Goal: Information Seeking & Learning: Learn about a topic

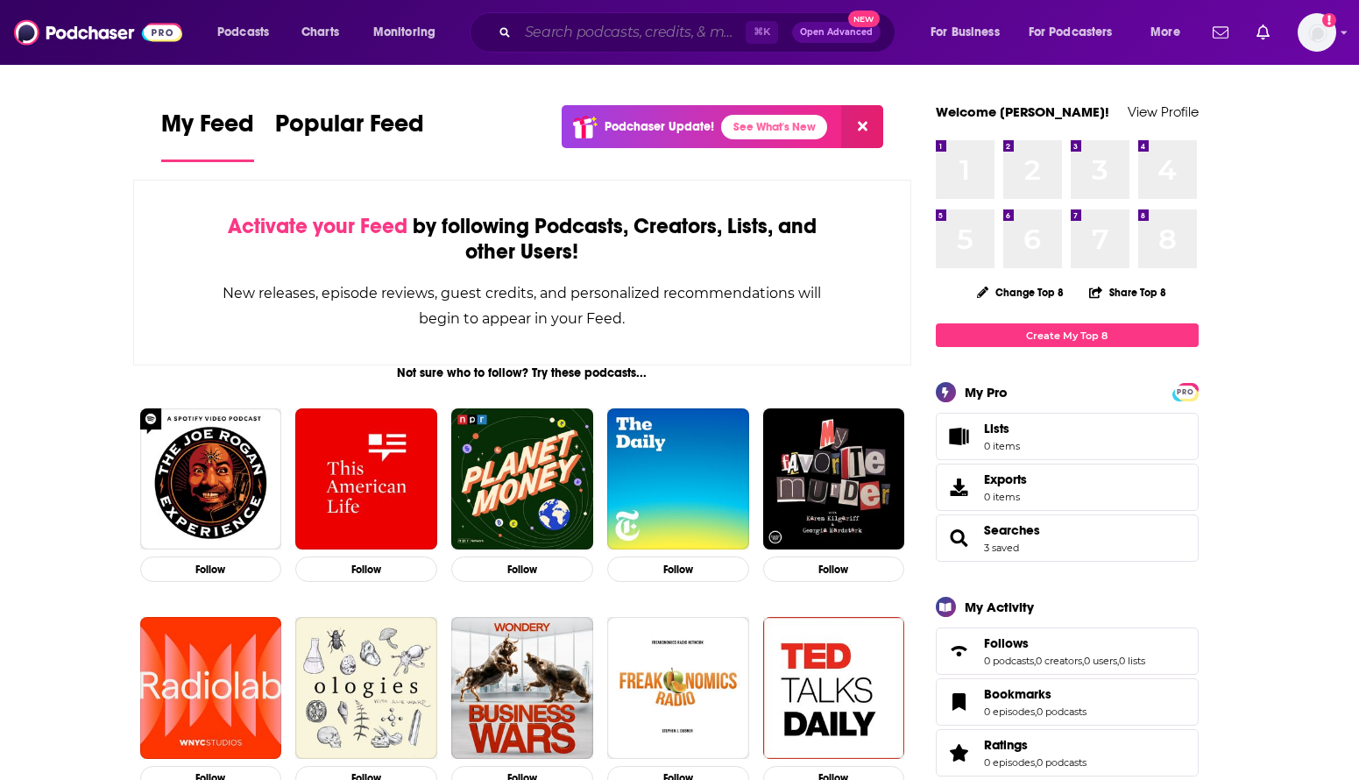
click at [580, 32] on input "Search podcasts, credits, & more..." at bounding box center [632, 32] width 228 height 28
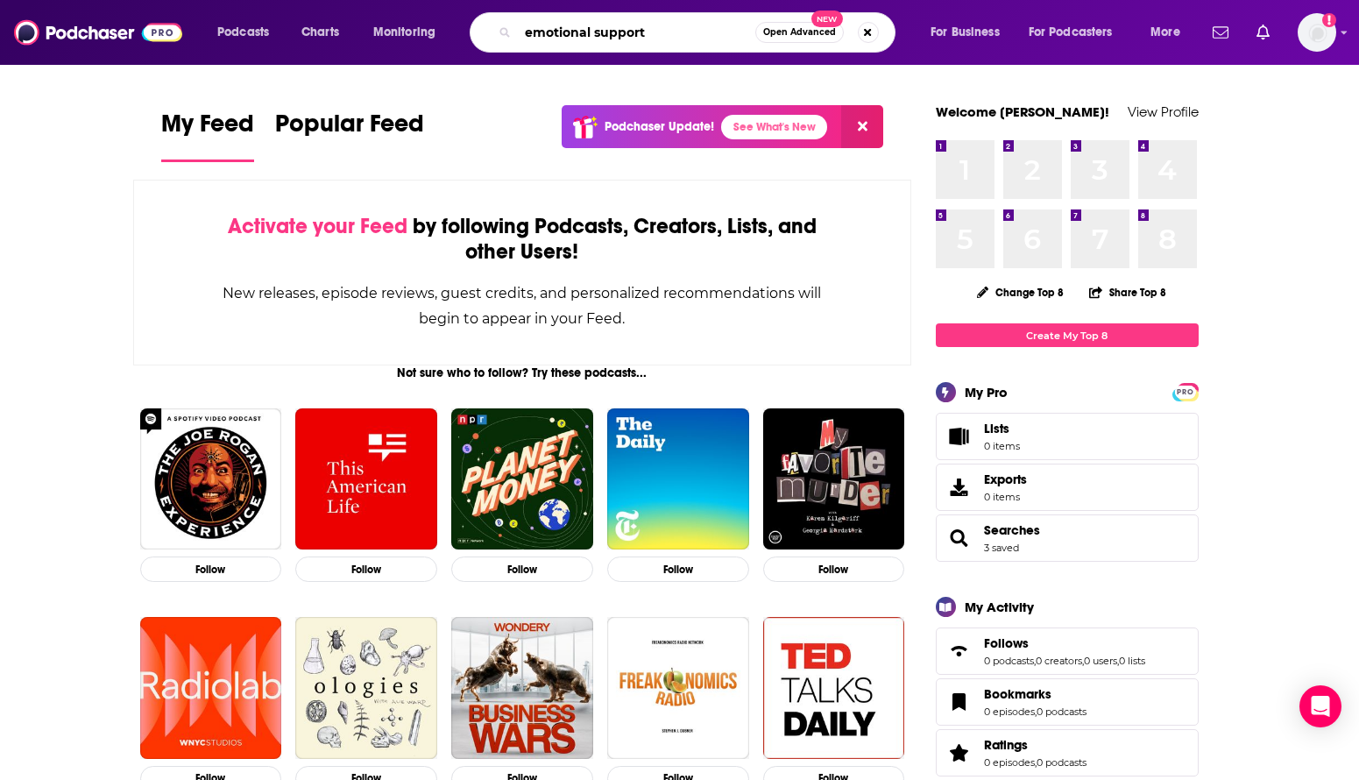
type input "emotional support"
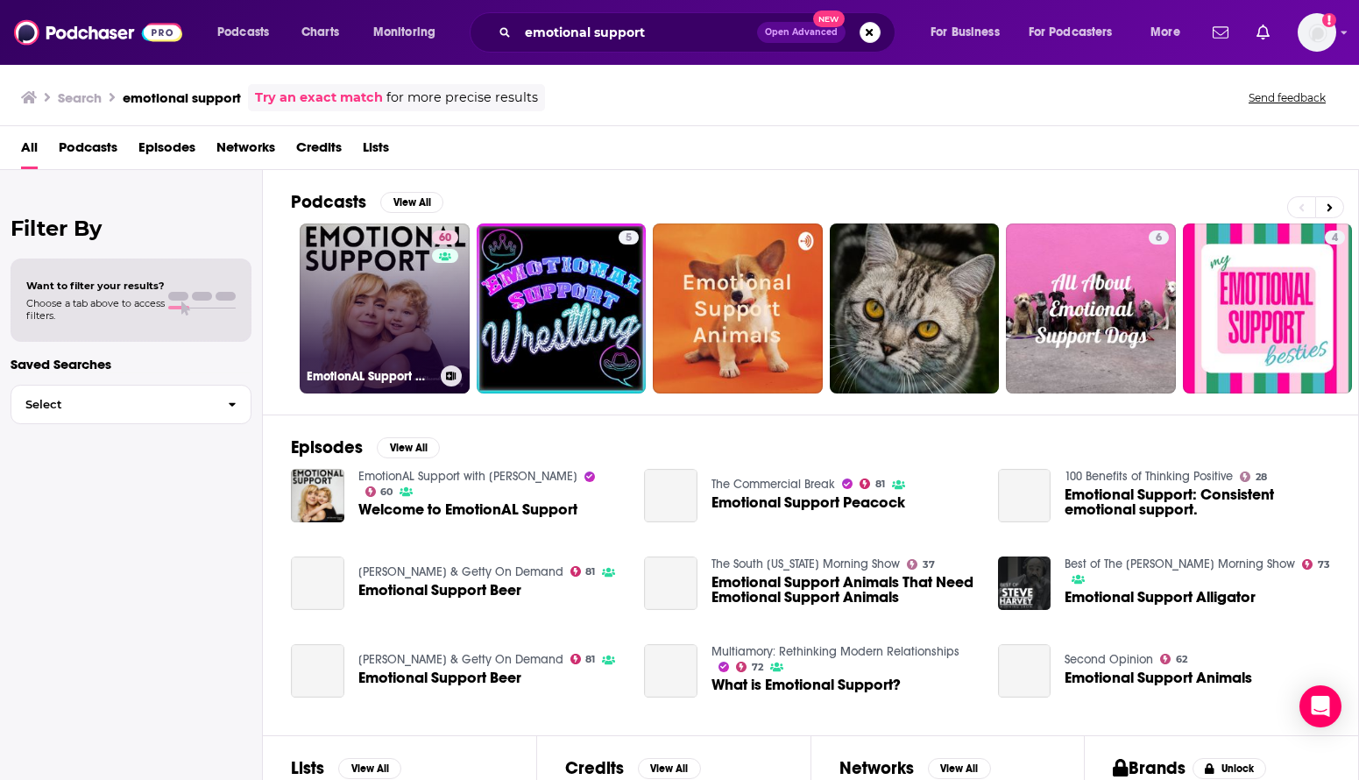
click at [393, 314] on link "60 EmotionAL Support with [PERSON_NAME]" at bounding box center [385, 308] width 170 height 170
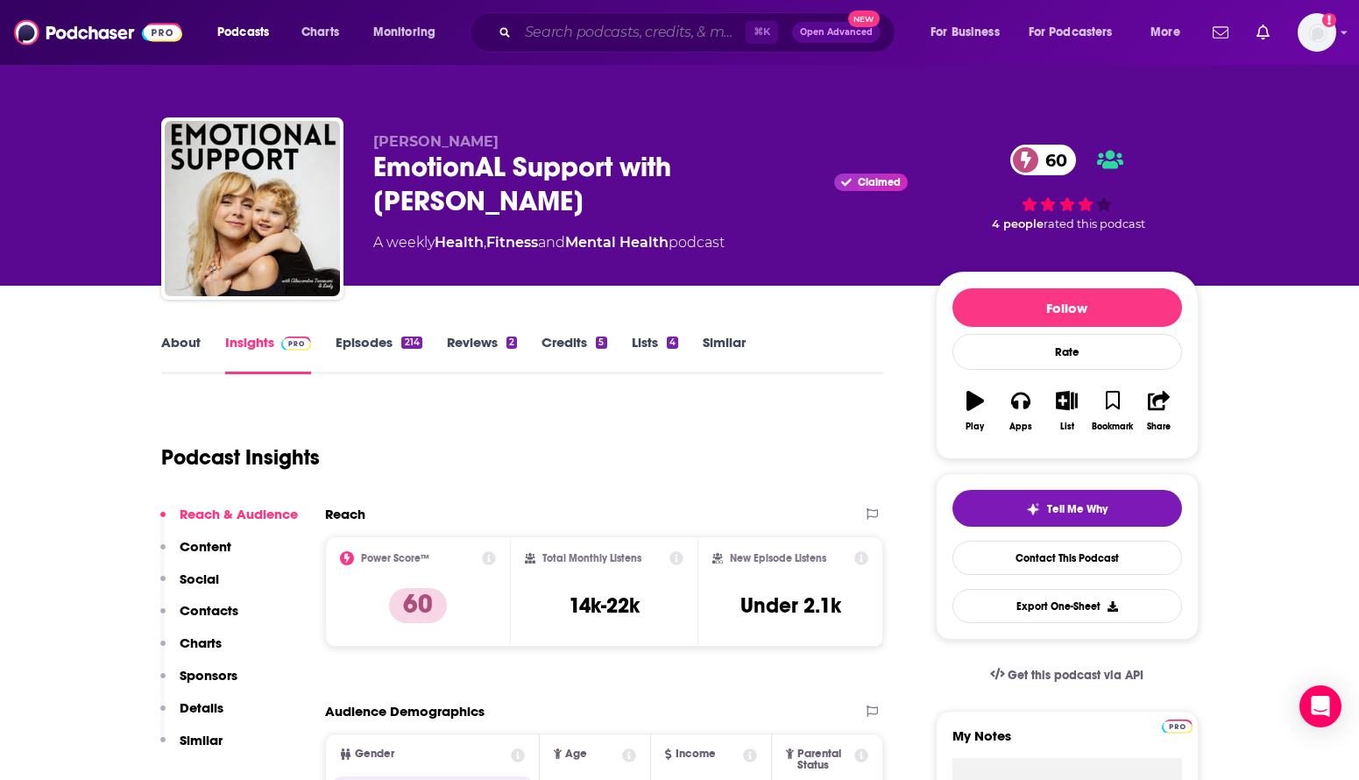
click at [618, 32] on input "Search podcasts, credits, & more..." at bounding box center [632, 32] width 228 height 28
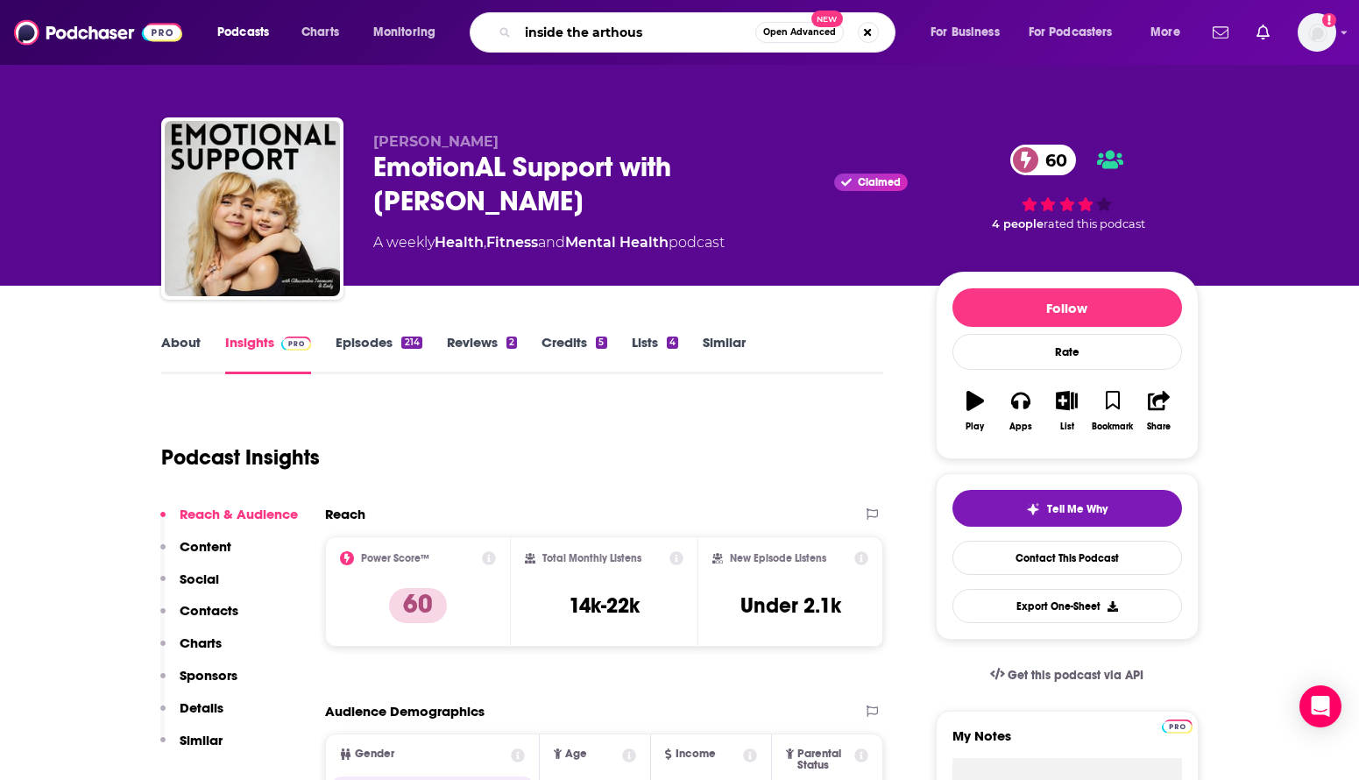
type input "inside the arthouse"
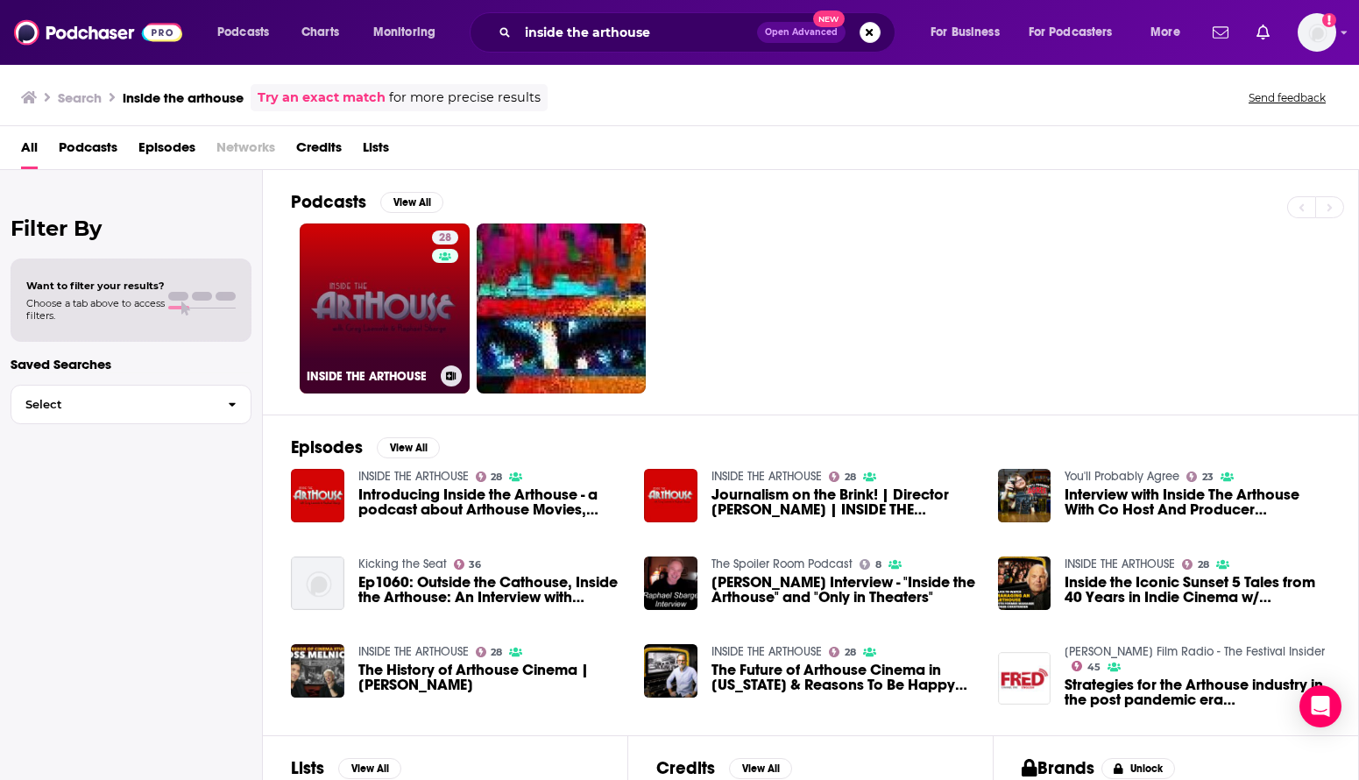
click at [379, 293] on link "28 INSIDE THE ARTHOUSE" at bounding box center [385, 308] width 170 height 170
